Goal: Task Accomplishment & Management: Manage account settings

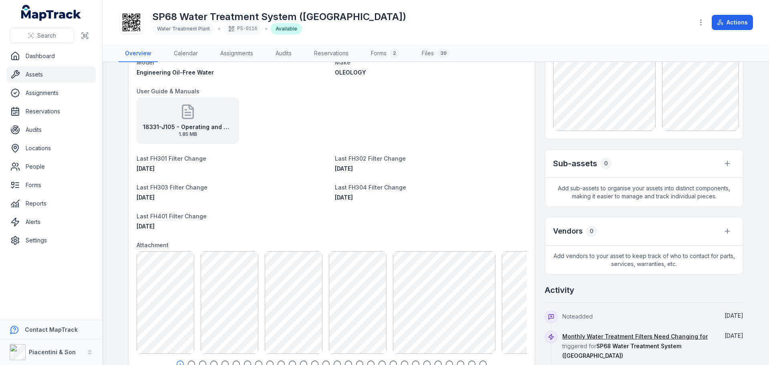
scroll to position [240, 0]
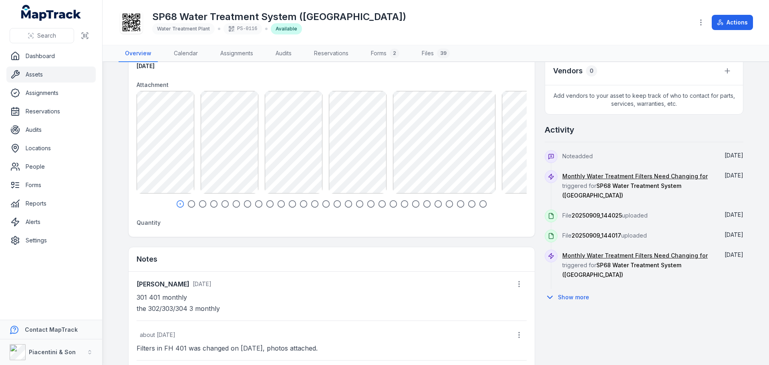
click at [479, 203] on icon "button" at bounding box center [483, 204] width 8 height 8
click at [465, 205] on icon "button" at bounding box center [466, 204] width 8 height 8
click at [451, 205] on icon "button" at bounding box center [455, 204] width 8 height 8
click at [296, 205] on icon "button" at bounding box center [298, 204] width 8 height 8
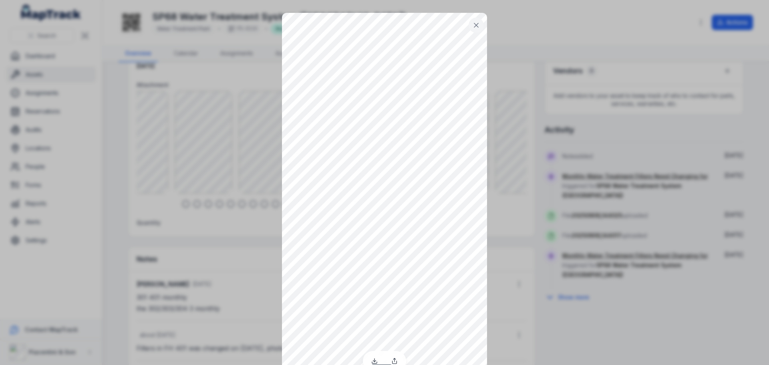
click at [477, 20] on button at bounding box center [475, 25] width 15 height 15
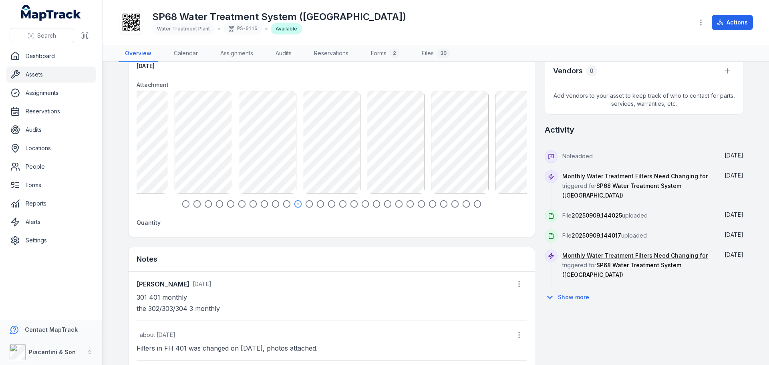
click at [204, 207] on icon "button" at bounding box center [208, 204] width 8 height 8
click at [194, 205] on icon "button" at bounding box center [197, 204] width 8 height 8
click at [182, 203] on icon "button" at bounding box center [186, 204] width 8 height 8
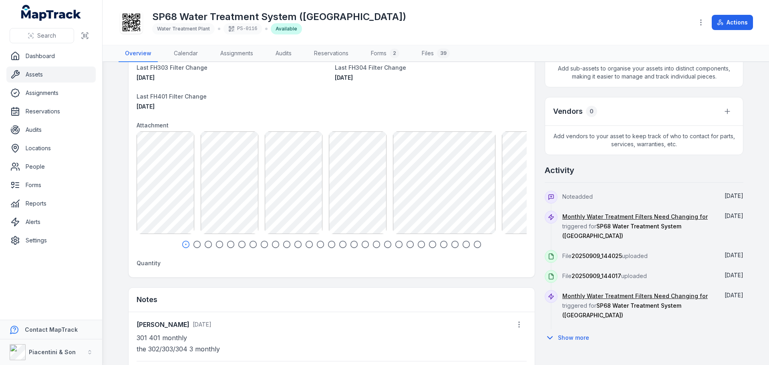
scroll to position [200, 0]
click at [40, 235] on link "Settings" at bounding box center [50, 240] width 89 height 16
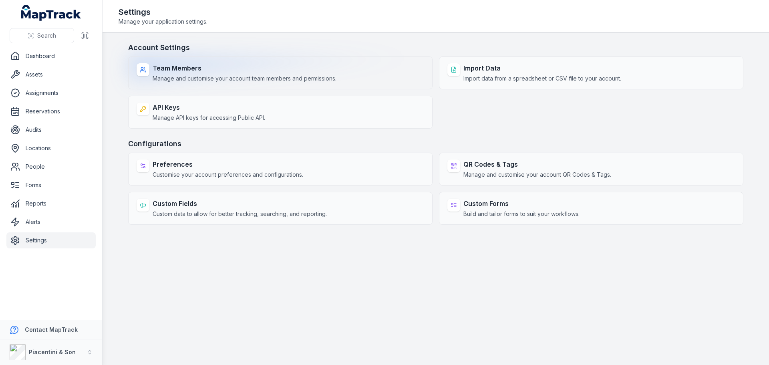
click at [235, 88] on div "Team Members Manage and customise your account team members and permissions." at bounding box center [280, 72] width 304 height 33
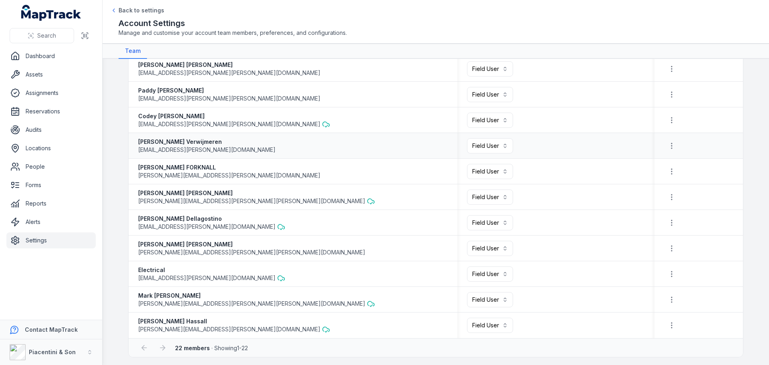
scroll to position [335, 0]
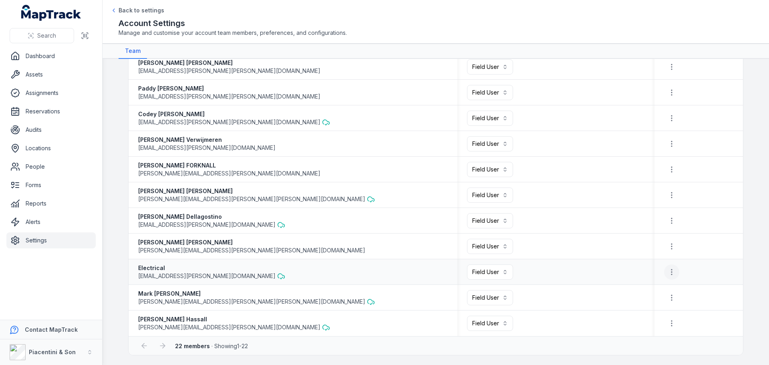
click at [667, 269] on icon "button" at bounding box center [671, 272] width 8 height 8
click at [666, 267] on button "button" at bounding box center [671, 271] width 15 height 15
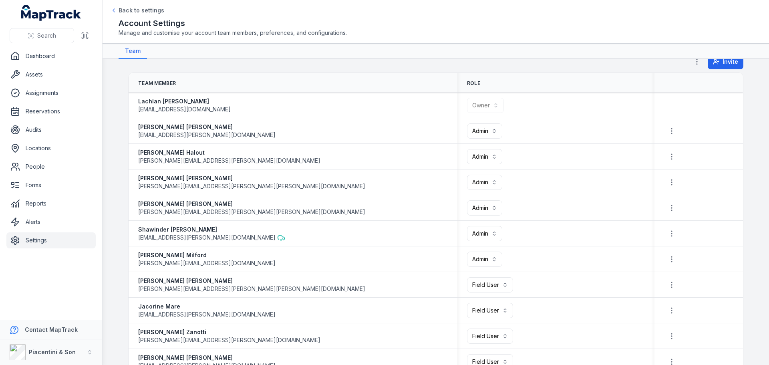
scroll to position [0, 0]
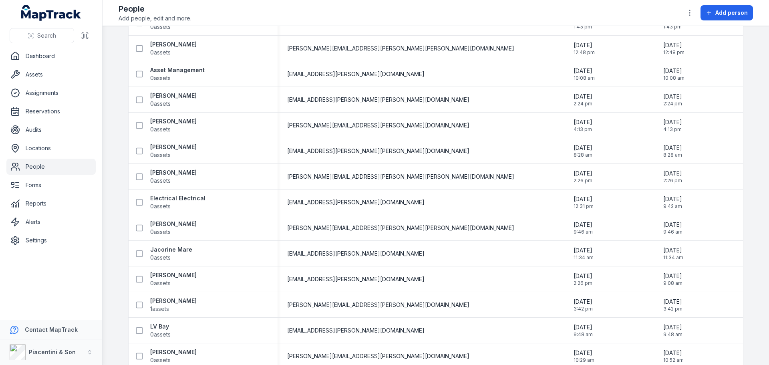
scroll to position [56, 0]
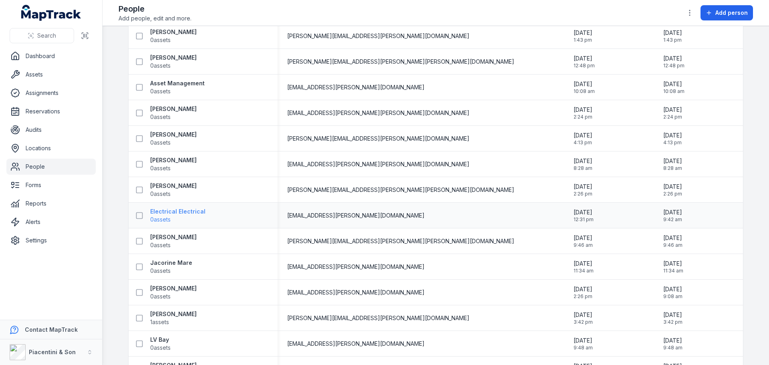
click at [164, 212] on strong "Electrical Electrical" at bounding box center [177, 211] width 55 height 8
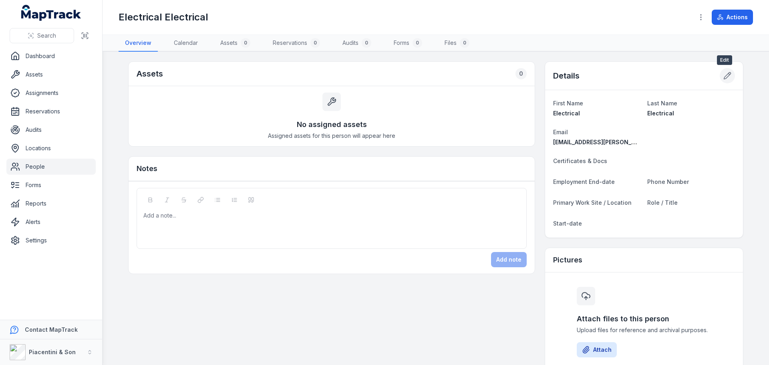
click at [723, 76] on icon at bounding box center [727, 76] width 8 height 8
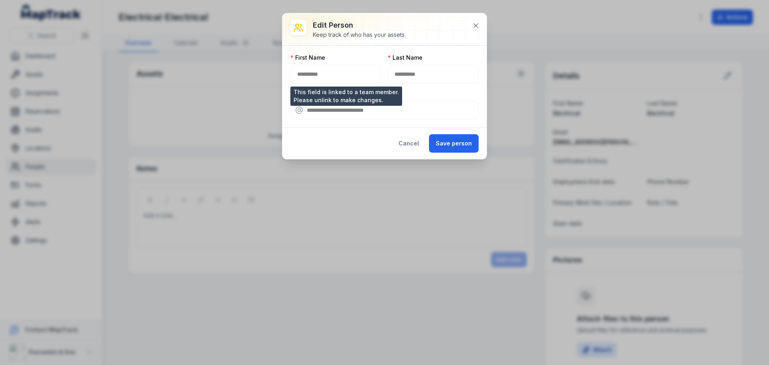
click at [344, 78] on div "**********" at bounding box center [335, 74] width 91 height 18
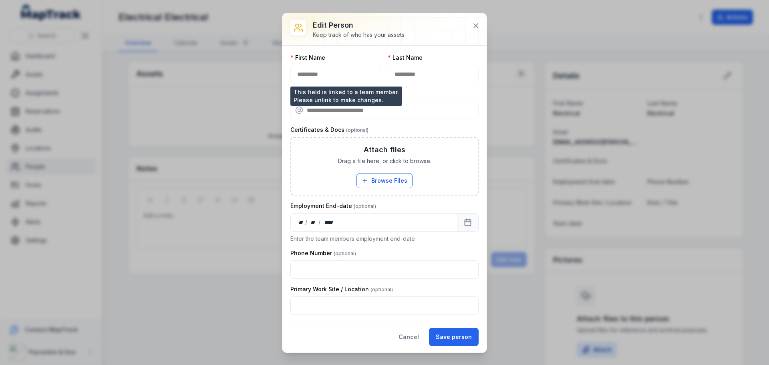
click at [338, 74] on div "**********" at bounding box center [335, 74] width 91 height 18
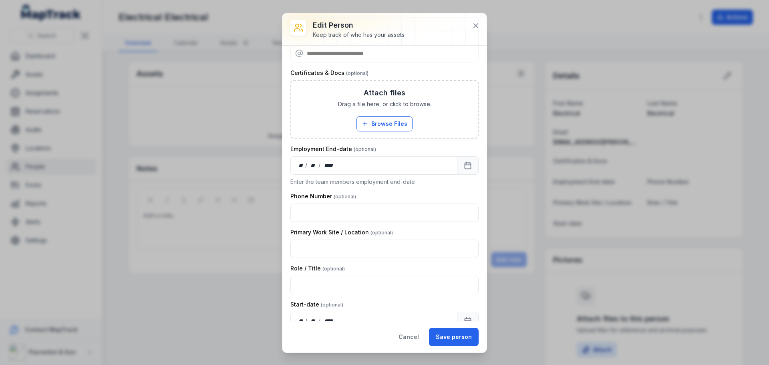
scroll to position [85, 0]
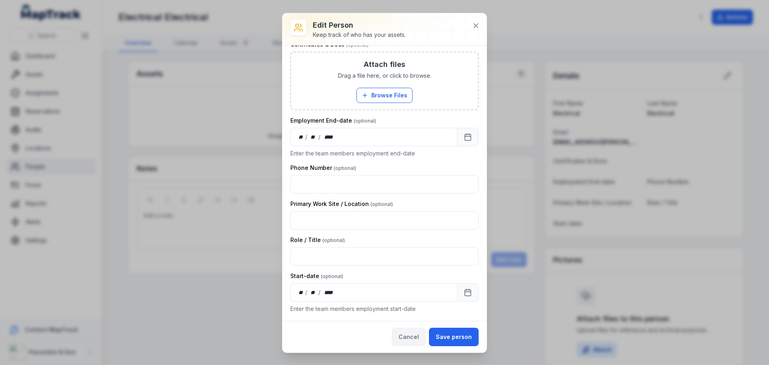
click at [414, 336] on button "Cancel" at bounding box center [409, 337] width 34 height 18
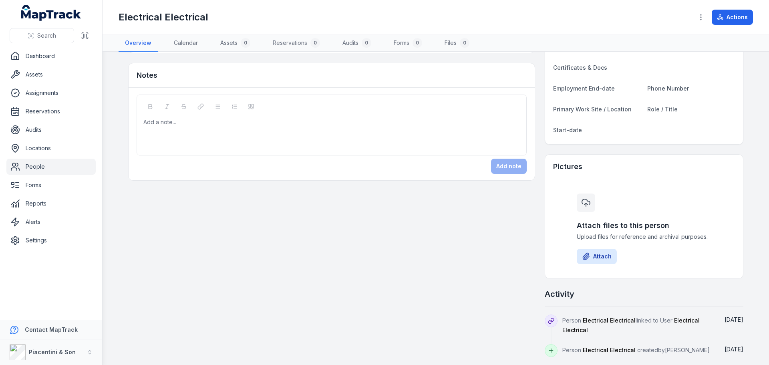
scroll to position [95, 0]
click at [680, 319] on span "Electrical Electrical" at bounding box center [630, 323] width 137 height 16
click at [575, 327] on span "Electrical Electrical" at bounding box center [630, 323] width 137 height 16
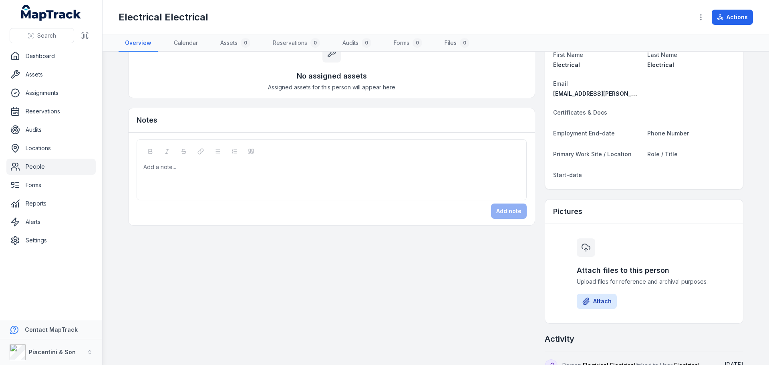
scroll to position [0, 0]
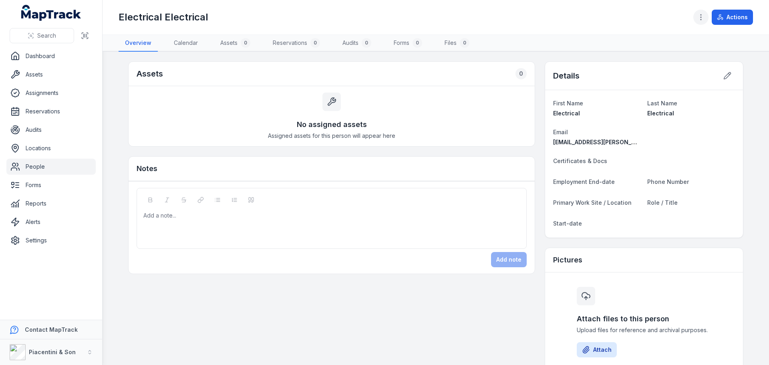
click at [696, 15] on div "Electrical Electrical Actions" at bounding box center [436, 17] width 634 height 28
click at [697, 14] on icon "button" at bounding box center [701, 17] width 8 height 8
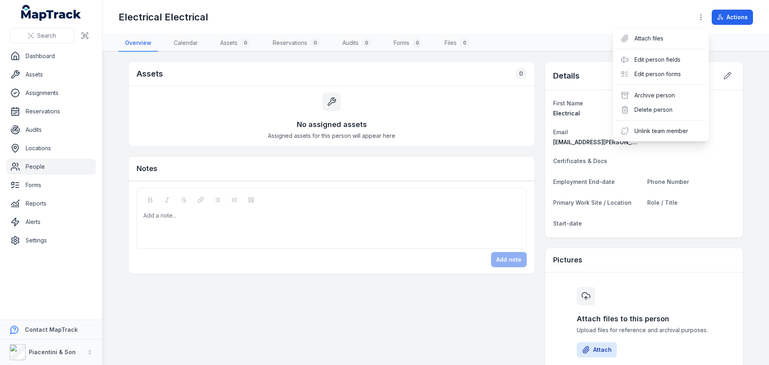
click at [677, 165] on div "Toggle Navigation Electrical Electrical Actions Overview Calendar Assets 0 Rese…" at bounding box center [435, 182] width 666 height 365
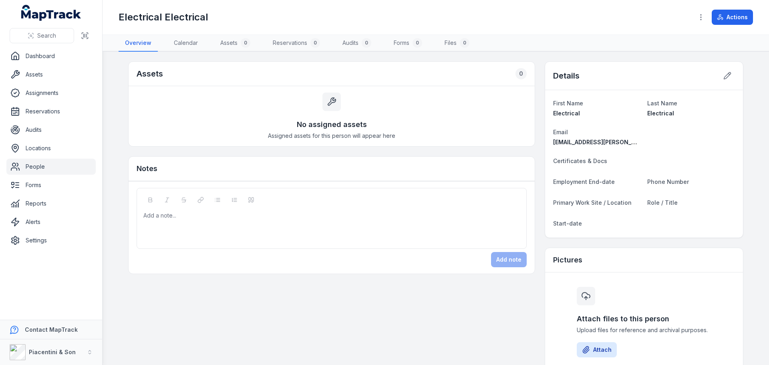
click at [66, 163] on link "People" at bounding box center [50, 167] width 89 height 16
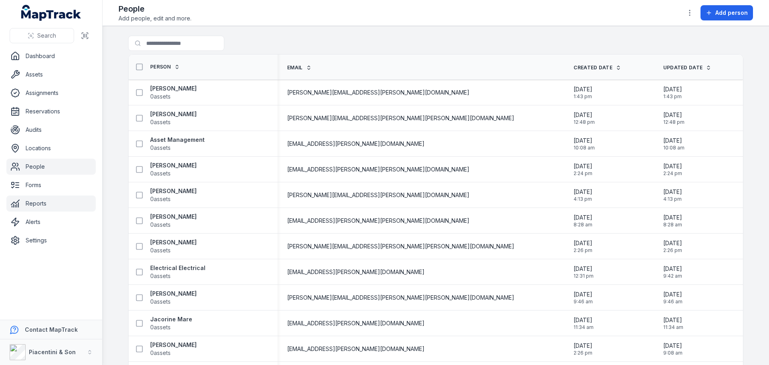
click at [50, 204] on link "Reports" at bounding box center [50, 203] width 89 height 16
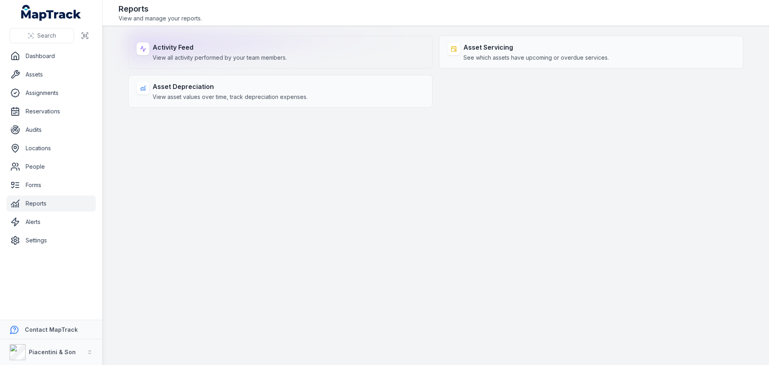
click at [283, 62] on div "Activity Feed View all activity performed by your team members." at bounding box center [280, 52] width 304 height 33
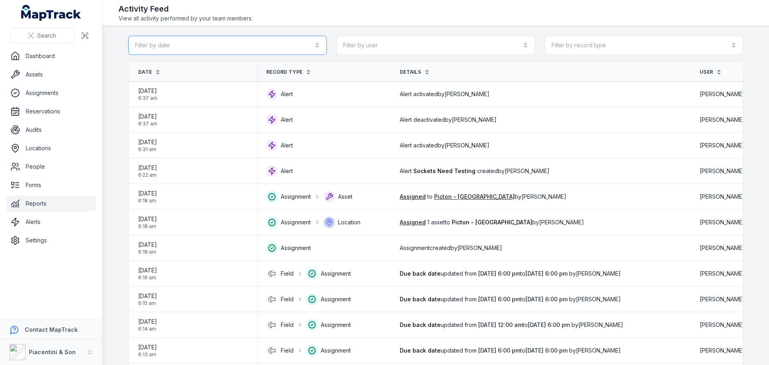
click at [293, 47] on button "Filter by date" at bounding box center [227, 45] width 199 height 19
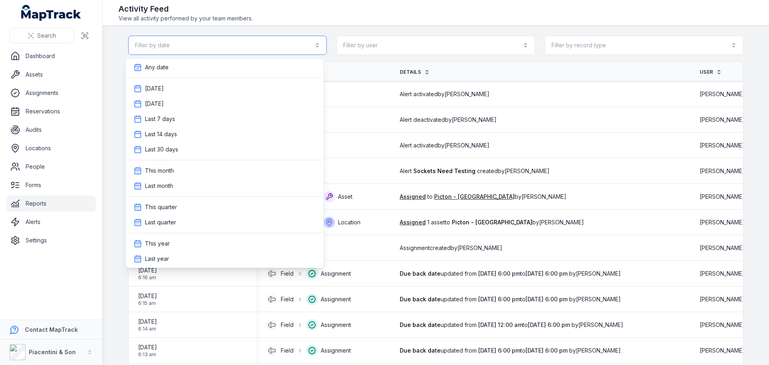
click at [291, 45] on button "Filter by date" at bounding box center [227, 45] width 199 height 19
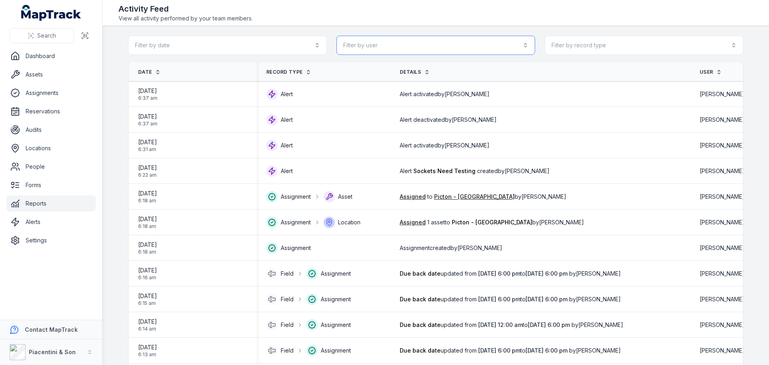
click at [401, 43] on button "Filter by user" at bounding box center [435, 45] width 199 height 19
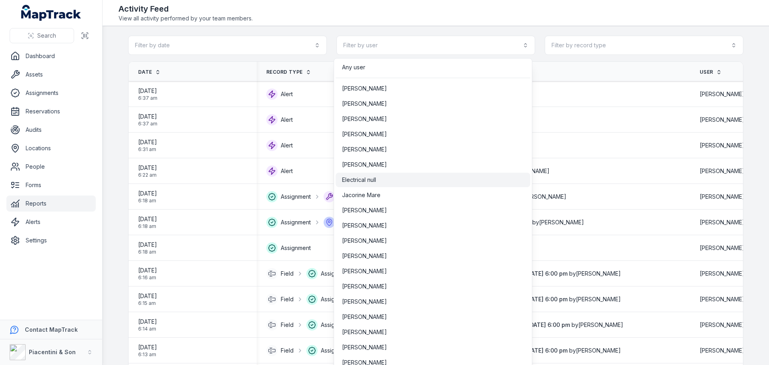
click at [376, 183] on span "Electrical null" at bounding box center [359, 180] width 34 height 8
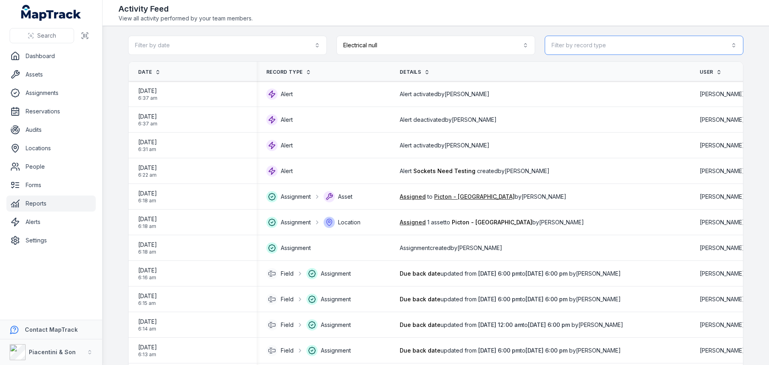
click at [597, 44] on button "Filter by record type" at bounding box center [644, 45] width 199 height 19
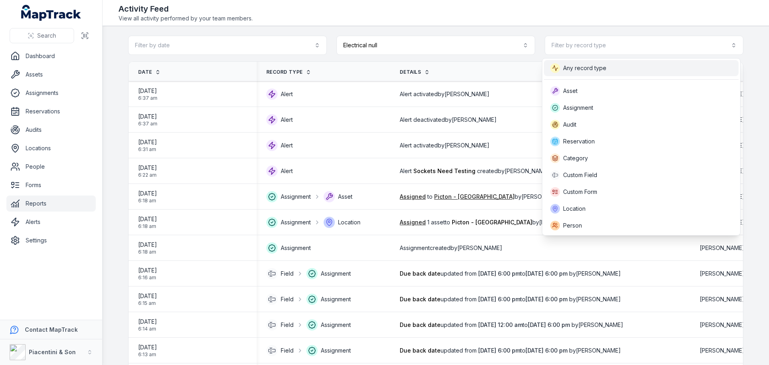
click at [591, 67] on span "Any record type" at bounding box center [584, 68] width 43 height 8
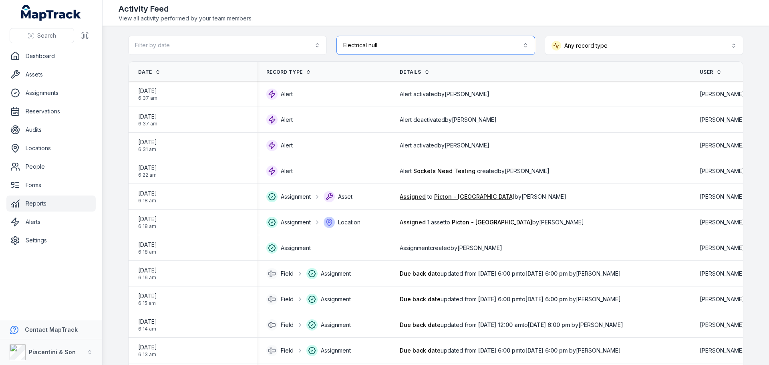
click at [433, 51] on button "**********" at bounding box center [435, 45] width 199 height 19
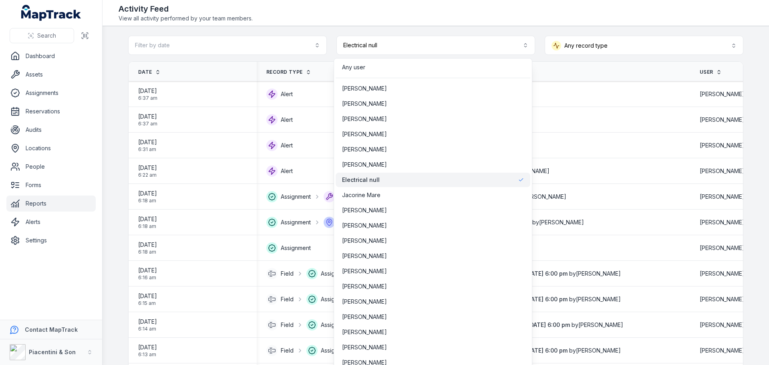
click at [306, 30] on main "**********" at bounding box center [435, 195] width 666 height 339
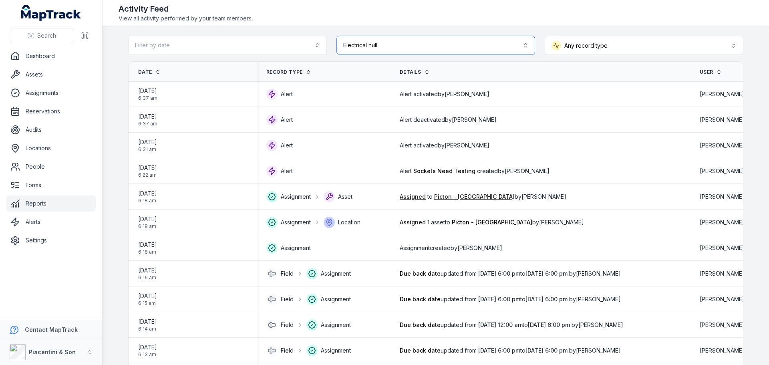
click at [392, 50] on button "**********" at bounding box center [435, 45] width 199 height 19
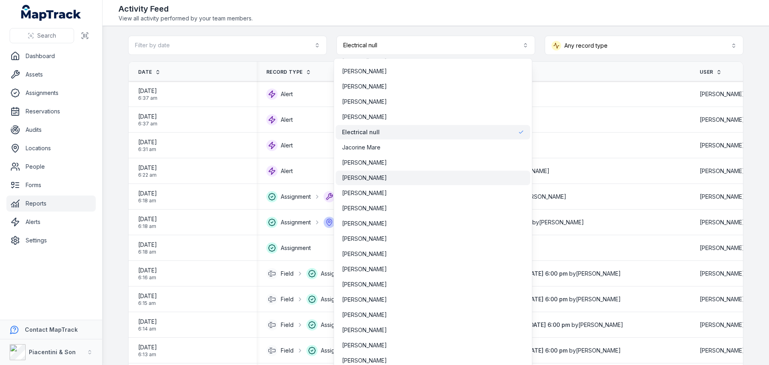
scroll to position [49, 0]
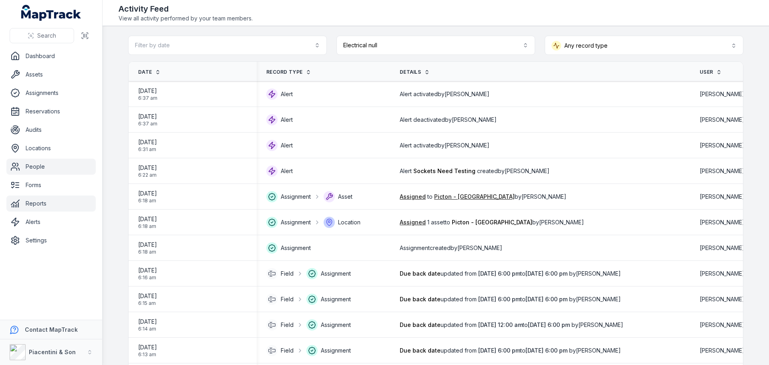
click at [41, 170] on link "People" at bounding box center [50, 167] width 89 height 16
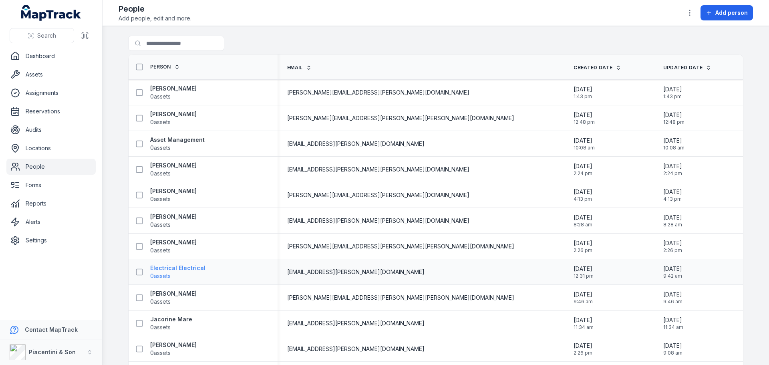
click at [185, 269] on strong "Electrical Electrical" at bounding box center [177, 268] width 55 height 8
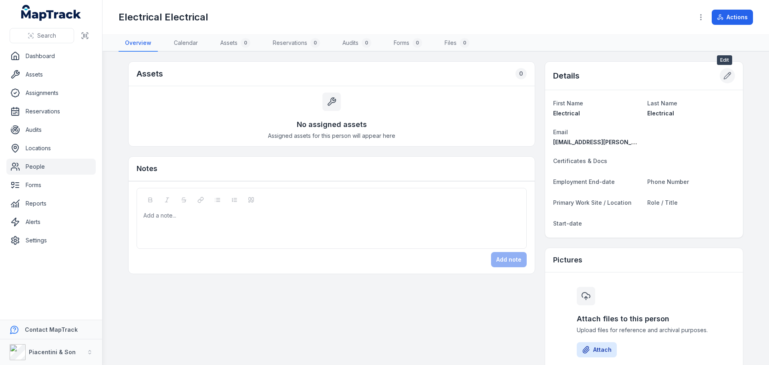
click at [719, 74] on button at bounding box center [726, 75] width 15 height 15
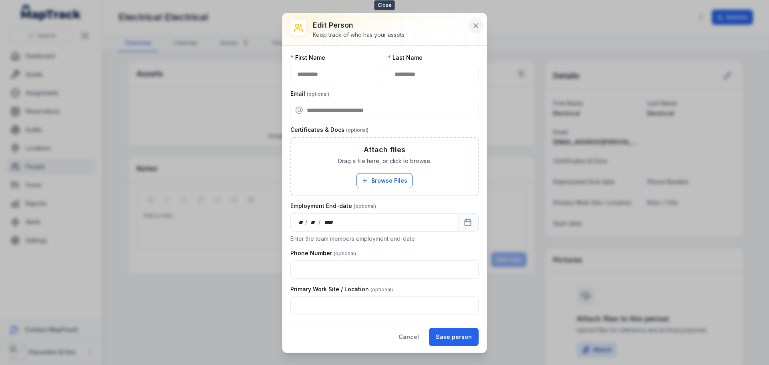
click at [475, 23] on icon at bounding box center [476, 26] width 8 height 8
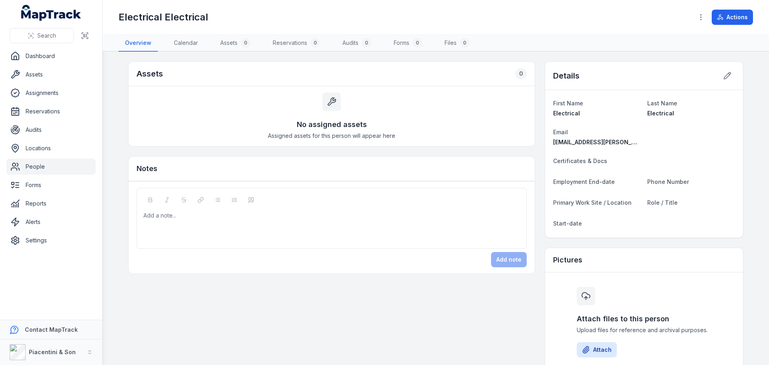
click at [709, 16] on div "Actions" at bounding box center [723, 17] width 60 height 15
click at [703, 15] on icon "button" at bounding box center [701, 17] width 8 height 8
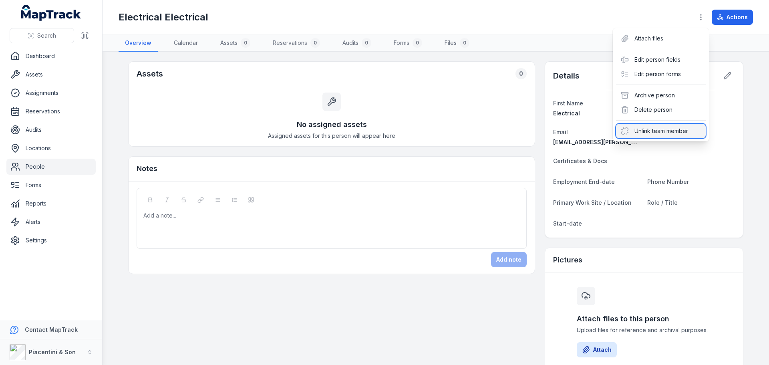
click at [670, 128] on div "Unlink team member" at bounding box center [661, 131] width 90 height 14
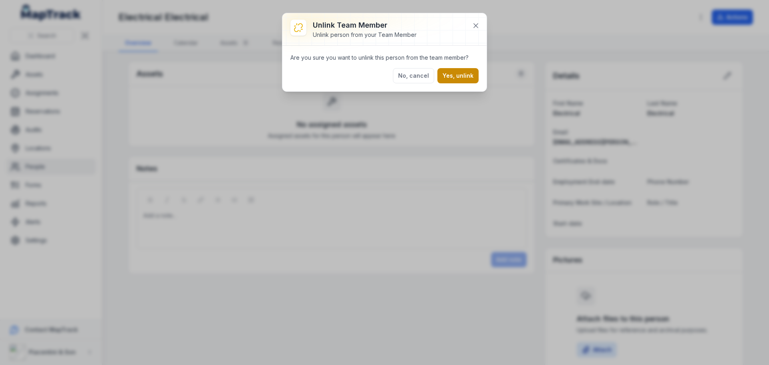
click at [444, 78] on button "Yes, unlink" at bounding box center [457, 75] width 41 height 15
